Goal: Entertainment & Leisure: Consume media (video, audio)

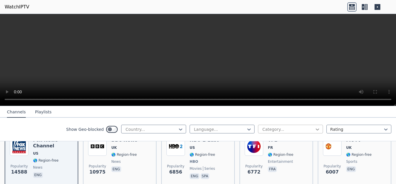
scroll to position [58, 0]
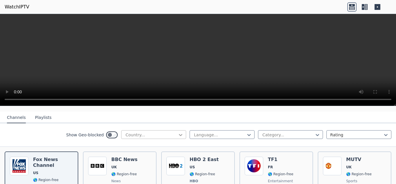
click at [179, 134] on icon at bounding box center [180, 135] width 3 height 2
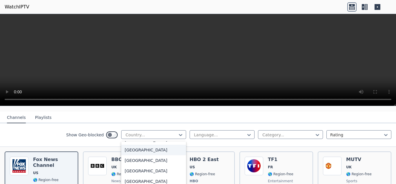
scroll to position [252, 0]
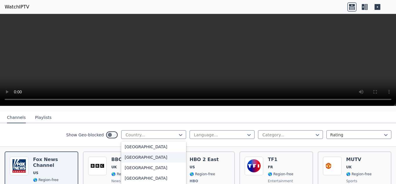
click at [129, 153] on div "[GEOGRAPHIC_DATA]" at bounding box center [153, 157] width 65 height 10
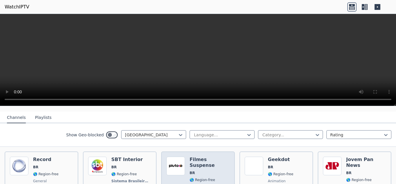
click at [190, 170] on span "BR" at bounding box center [192, 172] width 5 height 5
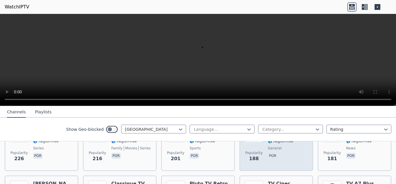
scroll to position [174, 0]
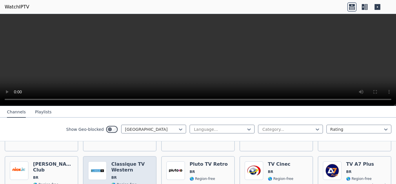
click at [119, 161] on h6 "Classique TV Western" at bounding box center [131, 167] width 40 height 12
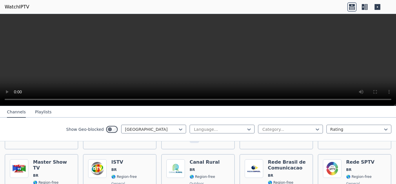
scroll to position [348, 0]
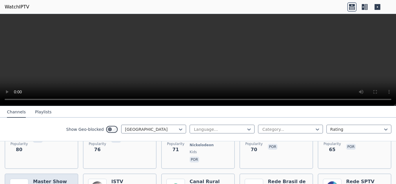
click at [178, 130] on icon at bounding box center [181, 129] width 6 height 6
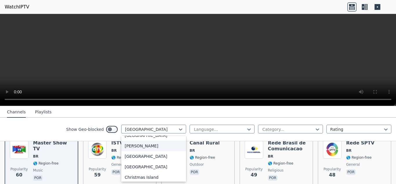
scroll to position [402, 0]
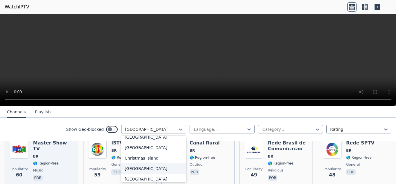
click at [133, 169] on div "[GEOGRAPHIC_DATA]" at bounding box center [153, 168] width 65 height 10
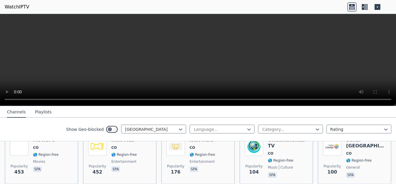
scroll to position [58, 0]
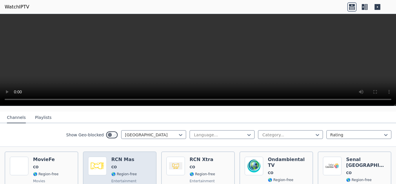
click at [118, 158] on div "RCN Mas CO 🌎 Region-free entertainment spa" at bounding box center [124, 177] width 26 height 42
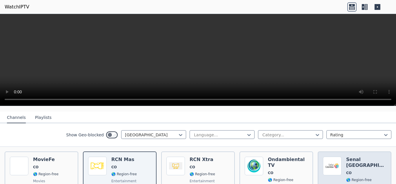
click at [340, 161] on div "Popularity 100 Senal [GEOGRAPHIC_DATA] CO 🌎 Region-free general spa" at bounding box center [354, 177] width 63 height 42
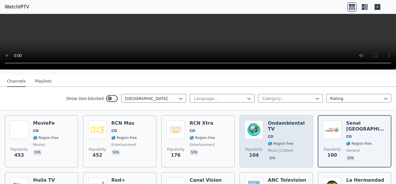
click at [275, 129] on div "Ondambiental TV CO 🌎 Region-free music culture spa" at bounding box center [288, 141] width 40 height 42
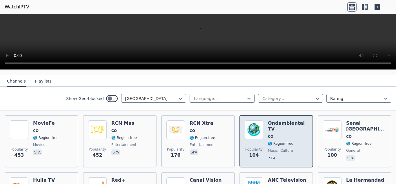
scroll to position [97, 0]
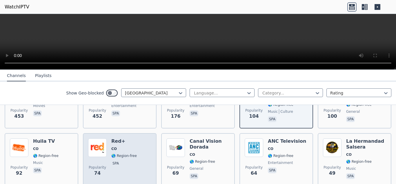
click at [118, 153] on span "🌎 Region-free" at bounding box center [124, 155] width 26 height 5
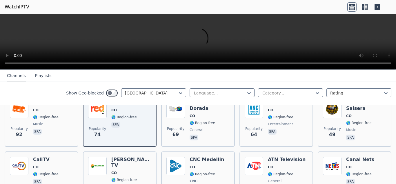
scroll to position [155, 0]
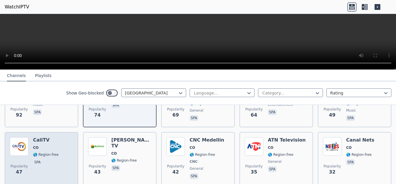
click at [46, 145] on span "CO" at bounding box center [46, 147] width 26 height 5
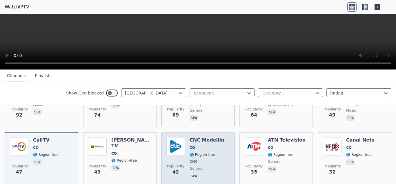
click at [193, 154] on div "CNC Medellin CO 🌎 Region-free CNC general spa" at bounding box center [207, 158] width 35 height 43
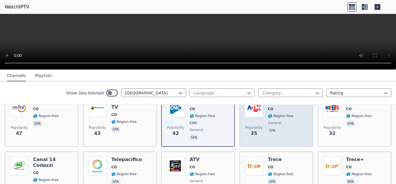
scroll to position [232, 0]
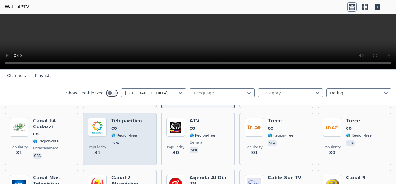
click at [119, 126] on span "CO" at bounding box center [126, 128] width 31 height 5
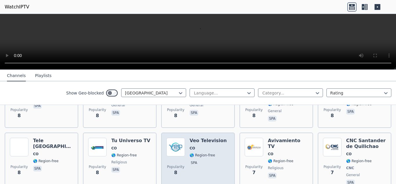
scroll to position [647, 0]
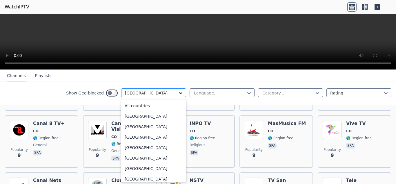
click at [179, 93] on icon at bounding box center [181, 93] width 6 height 6
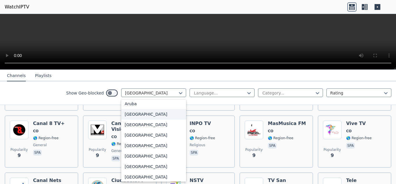
scroll to position [66, 0]
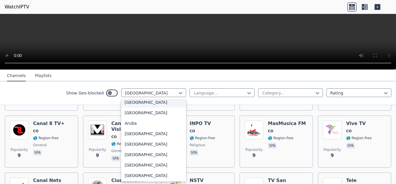
click at [133, 101] on div "[GEOGRAPHIC_DATA]" at bounding box center [153, 102] width 65 height 10
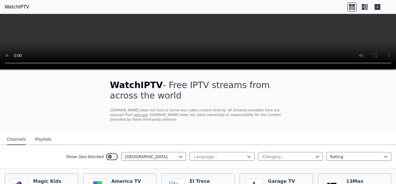
scroll to position [58, 0]
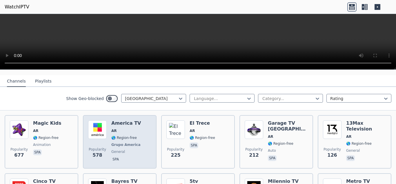
click at [130, 136] on div "America TV AR 🌎 Region-free Grupo America general spa" at bounding box center [126, 141] width 30 height 43
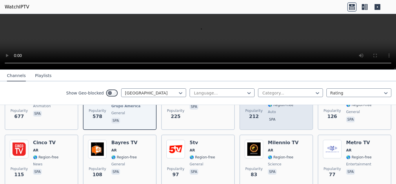
scroll to position [116, 0]
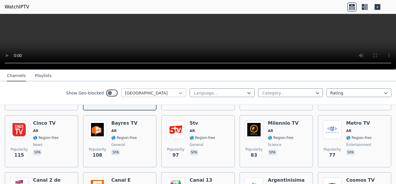
click at [178, 95] on icon at bounding box center [181, 93] width 6 height 6
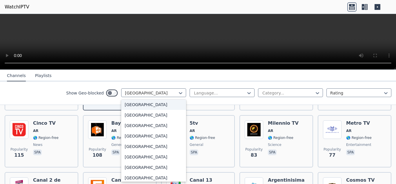
scroll to position [658, 0]
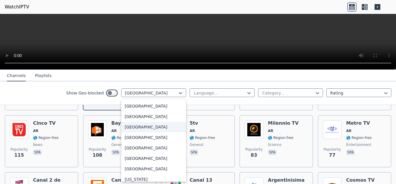
click at [130, 132] on div "[GEOGRAPHIC_DATA]" at bounding box center [153, 127] width 65 height 10
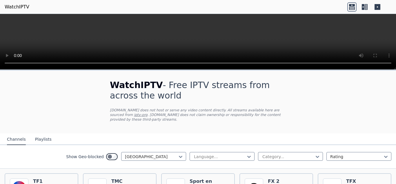
scroll to position [58, 0]
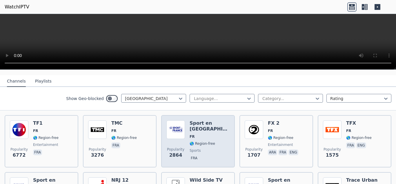
click at [199, 121] on h6 "Sport en [GEOGRAPHIC_DATA]" at bounding box center [210, 126] width 40 height 12
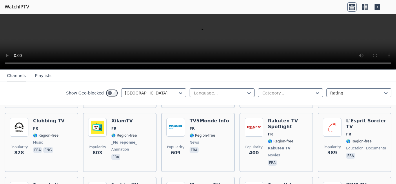
scroll to position [232, 0]
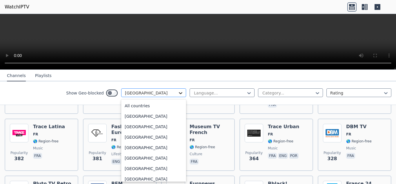
click at [178, 93] on icon at bounding box center [181, 93] width 6 height 6
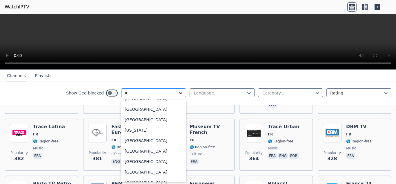
type input "**"
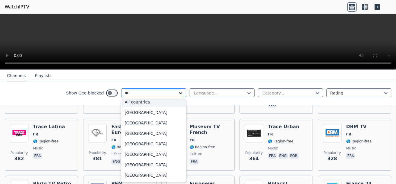
scroll to position [4, 0]
click at [137, 174] on div "[GEOGRAPHIC_DATA]" at bounding box center [153, 175] width 65 height 10
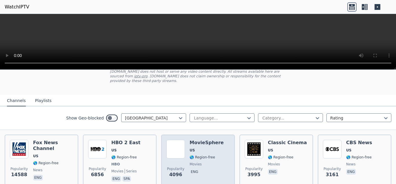
scroll to position [58, 0]
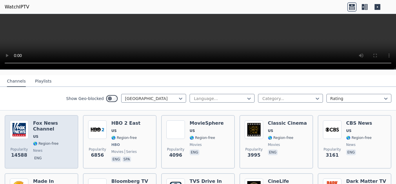
click at [36, 134] on span "US" at bounding box center [35, 136] width 5 height 5
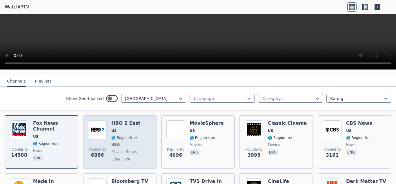
click at [111, 136] on div "HBO 2 East US 🌎 Region-free HBO movies series eng spa" at bounding box center [125, 141] width 29 height 43
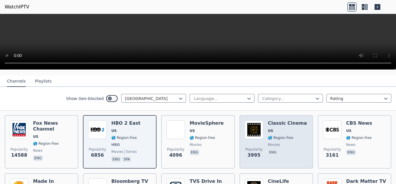
click at [268, 135] on span "🌎 Region-free" at bounding box center [281, 137] width 26 height 5
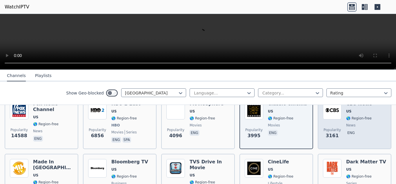
scroll to position [39, 0]
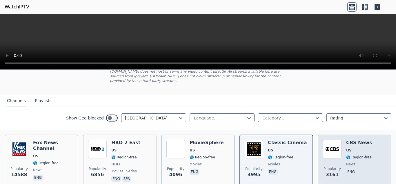
click at [358, 148] on span "US" at bounding box center [359, 150] width 26 height 5
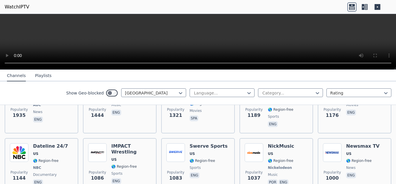
scroll to position [232, 0]
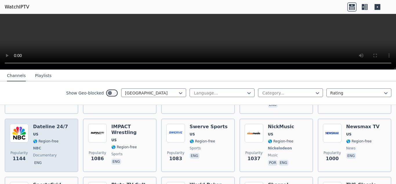
click at [28, 133] on div "Popularity 1144 Dateline 24/7 US 🌎 Region-free NBC documentary eng" at bounding box center [41, 145] width 63 height 43
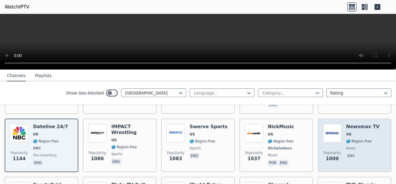
click at [354, 127] on div "Newsmax TV US 🌎 Region-free news eng" at bounding box center [362, 145] width 33 height 43
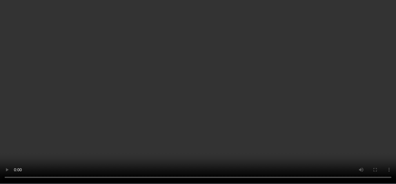
scroll to position [348, 0]
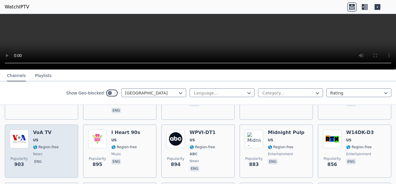
click at [47, 145] on span "🌎 Region-free" at bounding box center [46, 147] width 26 height 5
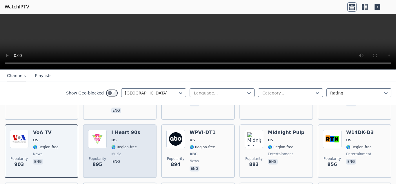
click at [124, 145] on span "🌎 Region-free" at bounding box center [124, 147] width 26 height 5
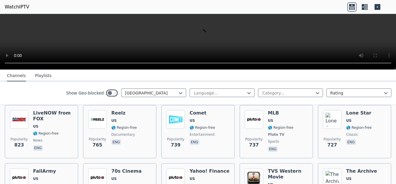
scroll to position [406, 0]
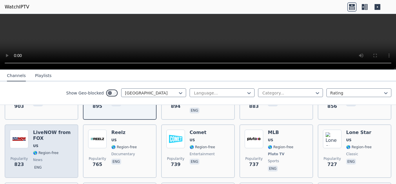
click at [34, 143] on span "US" at bounding box center [35, 145] width 5 height 5
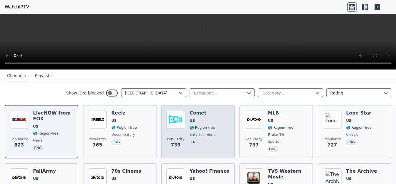
scroll to position [445, 0]
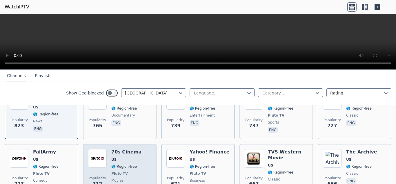
click at [120, 154] on div "70s Cinema US 🌎 Region-free Pluto TV movies eng" at bounding box center [126, 170] width 30 height 43
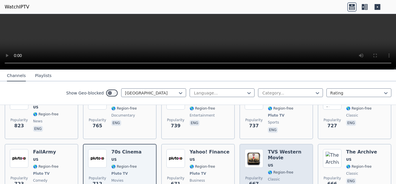
click at [270, 163] on span "US" at bounding box center [288, 165] width 40 height 5
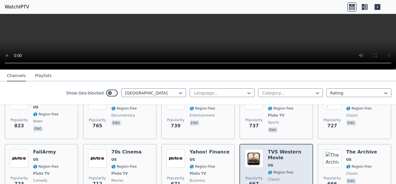
click at [270, 163] on span "US" at bounding box center [288, 165] width 40 height 5
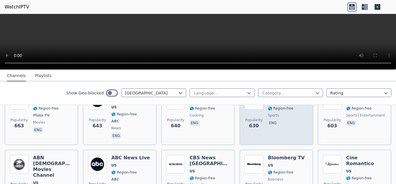
scroll to position [580, 0]
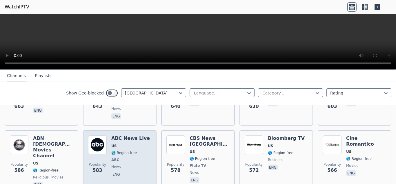
click at [127, 157] on span "ABC" at bounding box center [130, 159] width 39 height 5
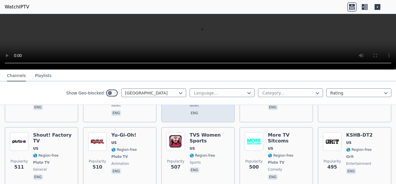
scroll to position [735, 0]
